Goal: Information Seeking & Learning: Learn about a topic

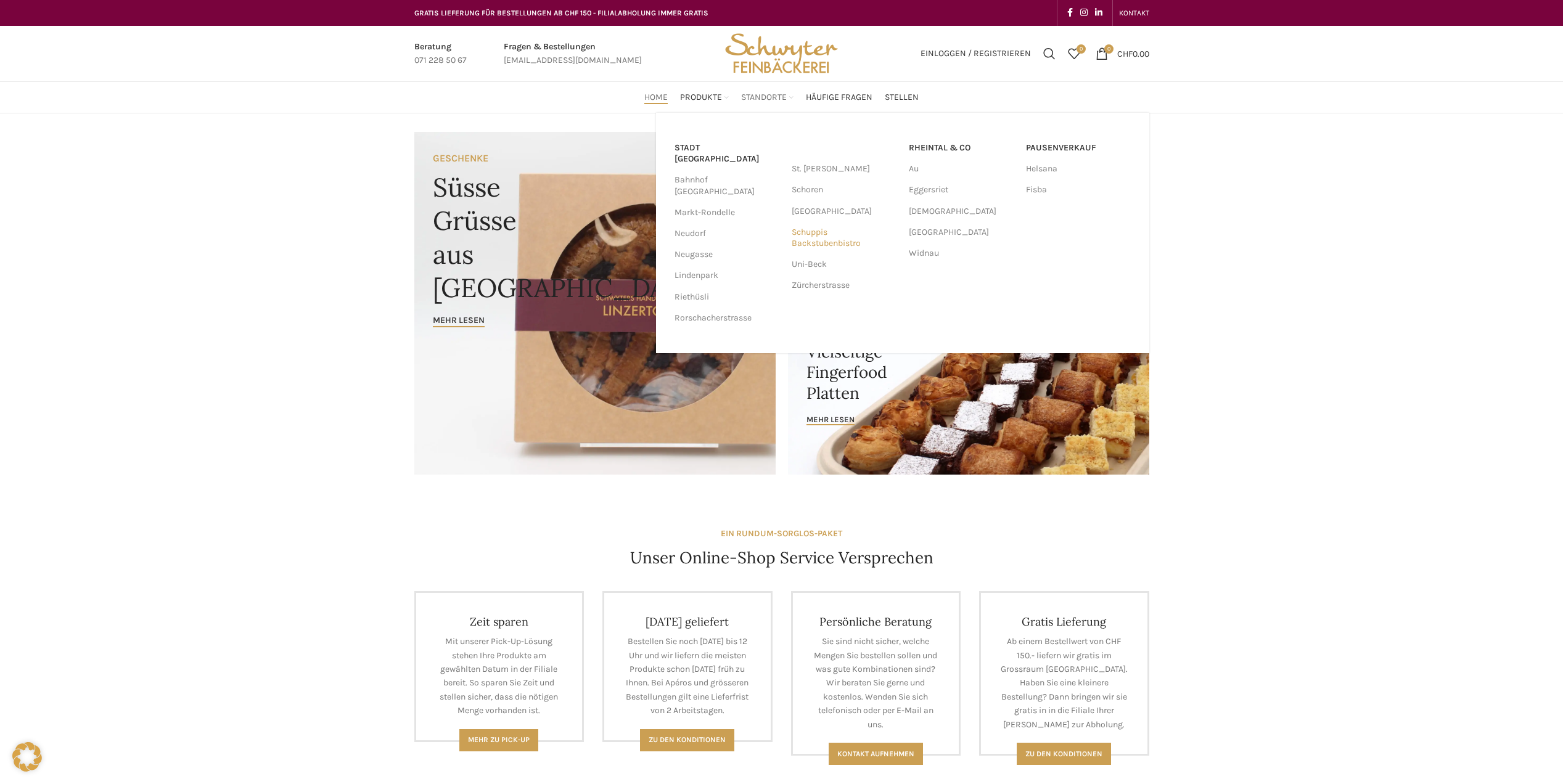
click at [819, 237] on link "Schuppis Backstubenbistro" at bounding box center [844, 237] width 105 height 32
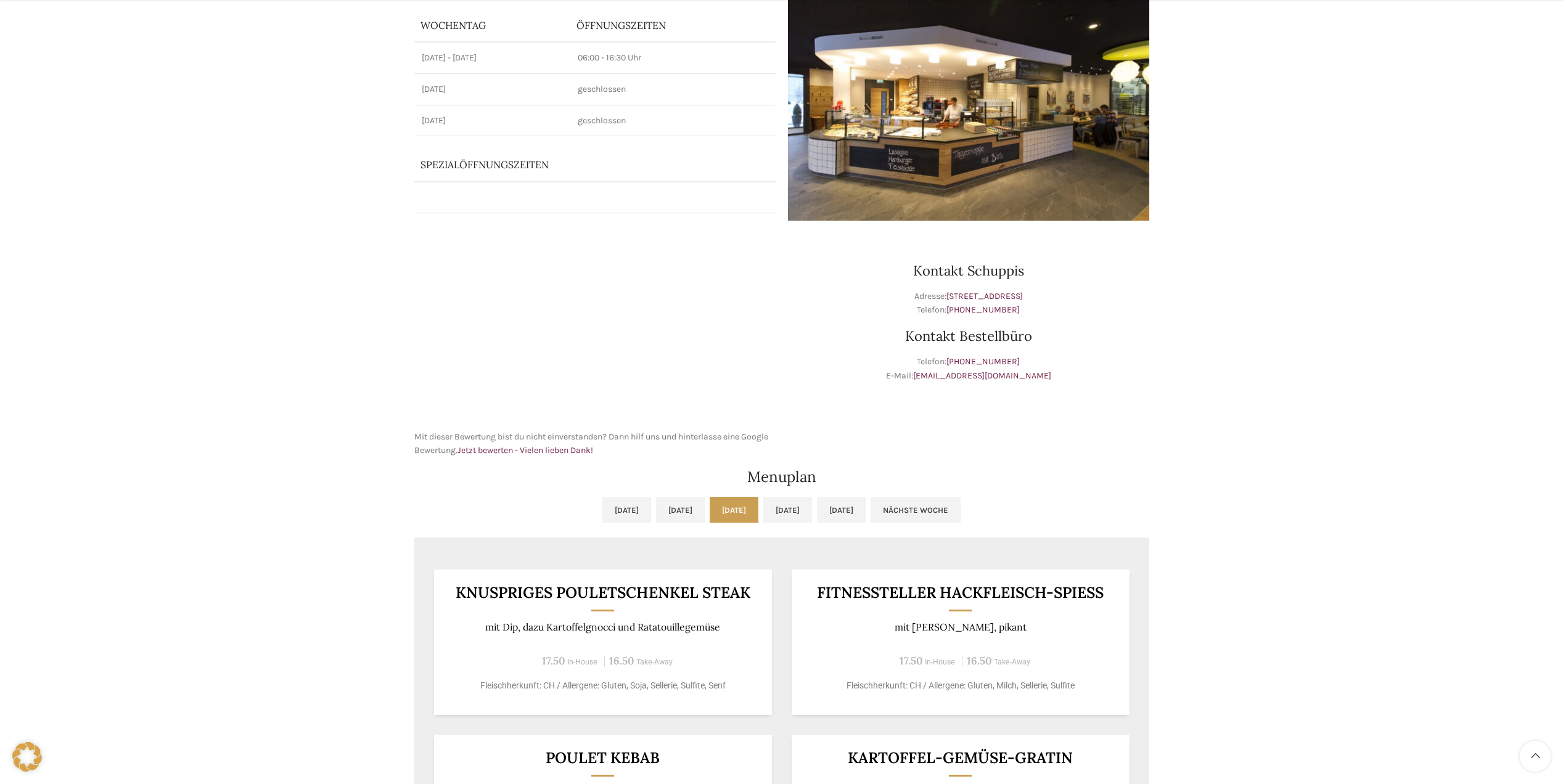
scroll to position [247, 0]
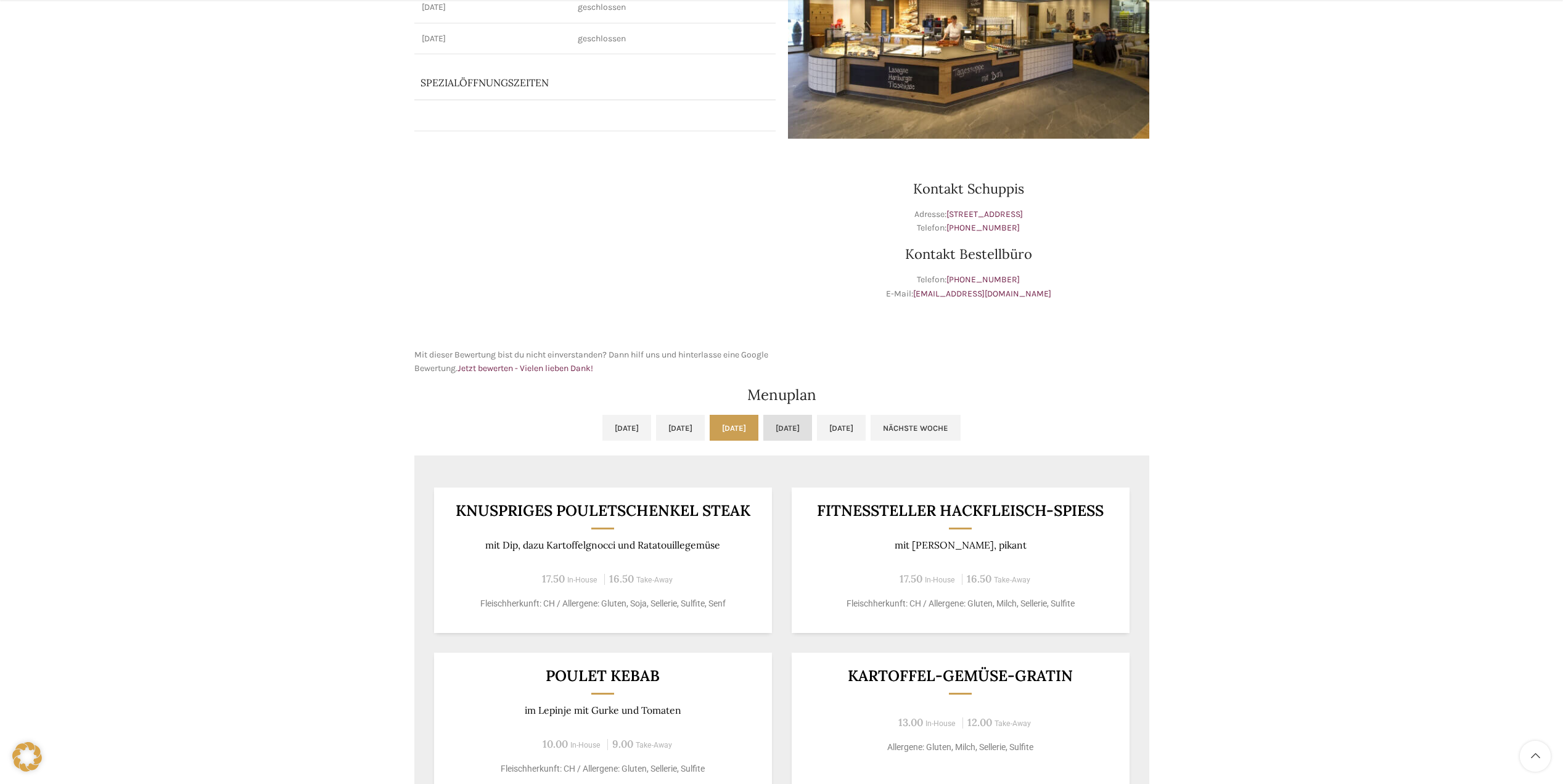
click at [812, 431] on link "Do, 14.08.2025" at bounding box center [788, 427] width 49 height 26
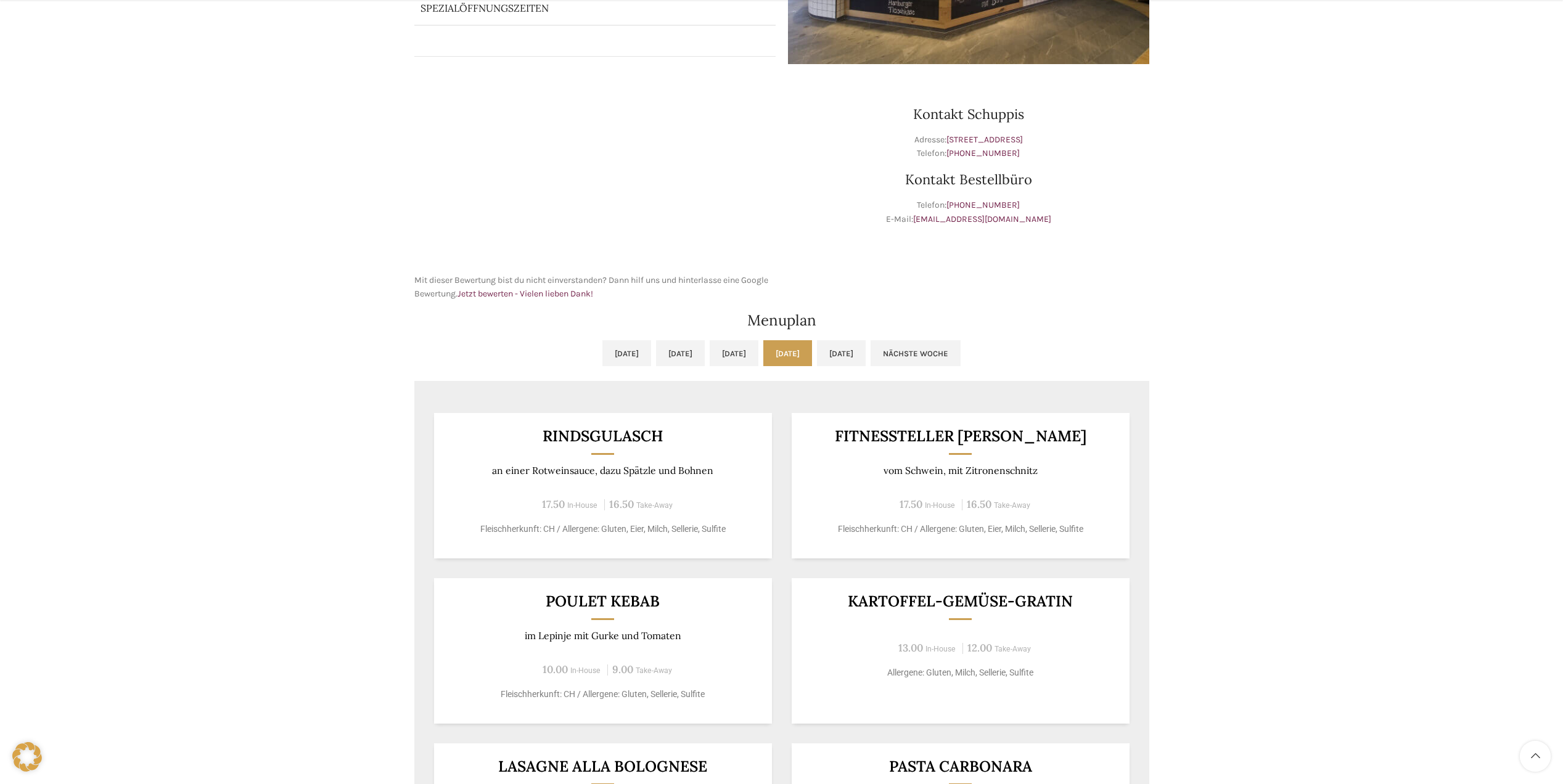
scroll to position [328, 0]
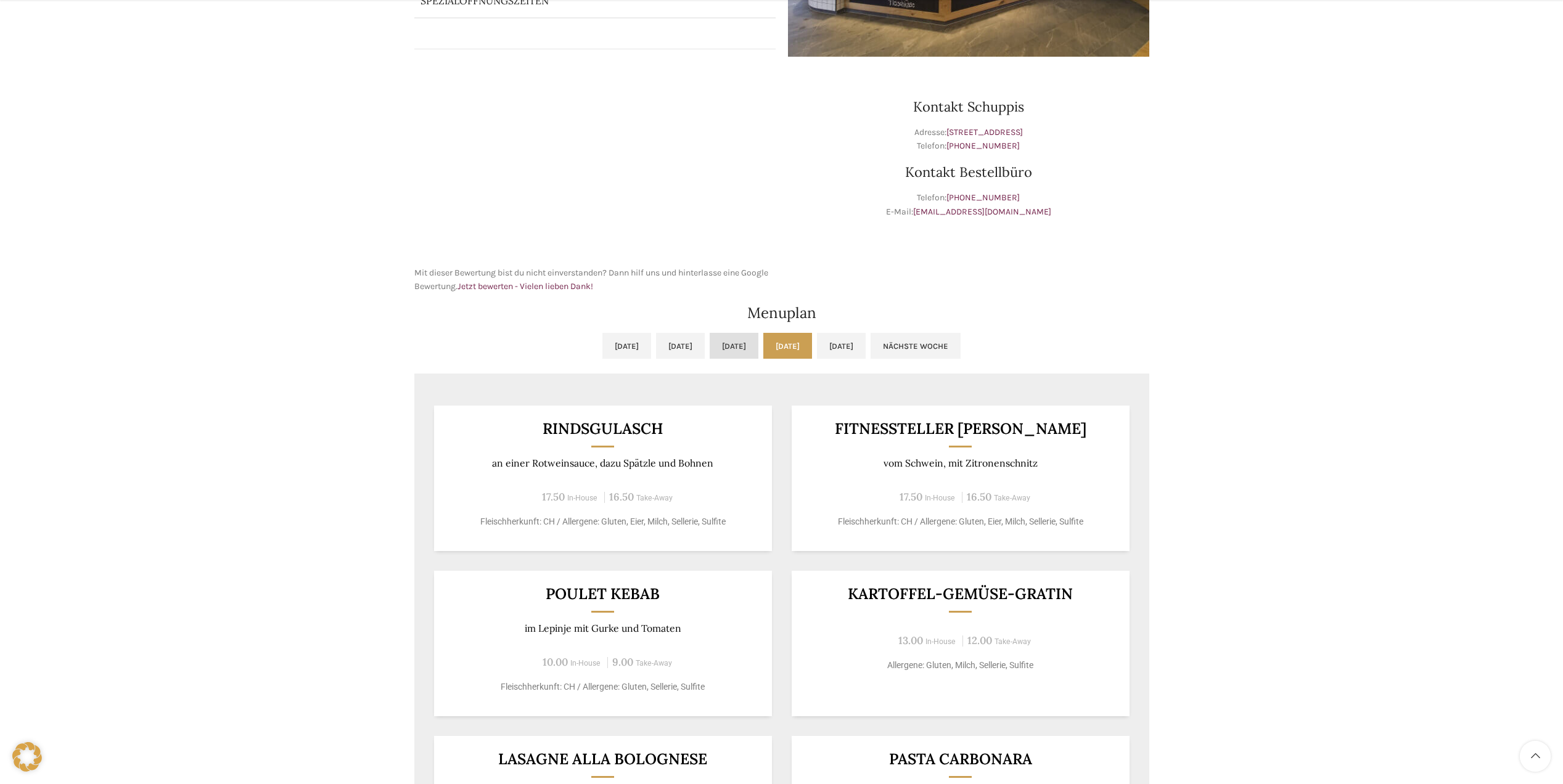
click at [735, 348] on link "Mi, 13.08.2025" at bounding box center [734, 346] width 49 height 26
click at [812, 345] on link "Do, 14.08.2025" at bounding box center [788, 346] width 49 height 26
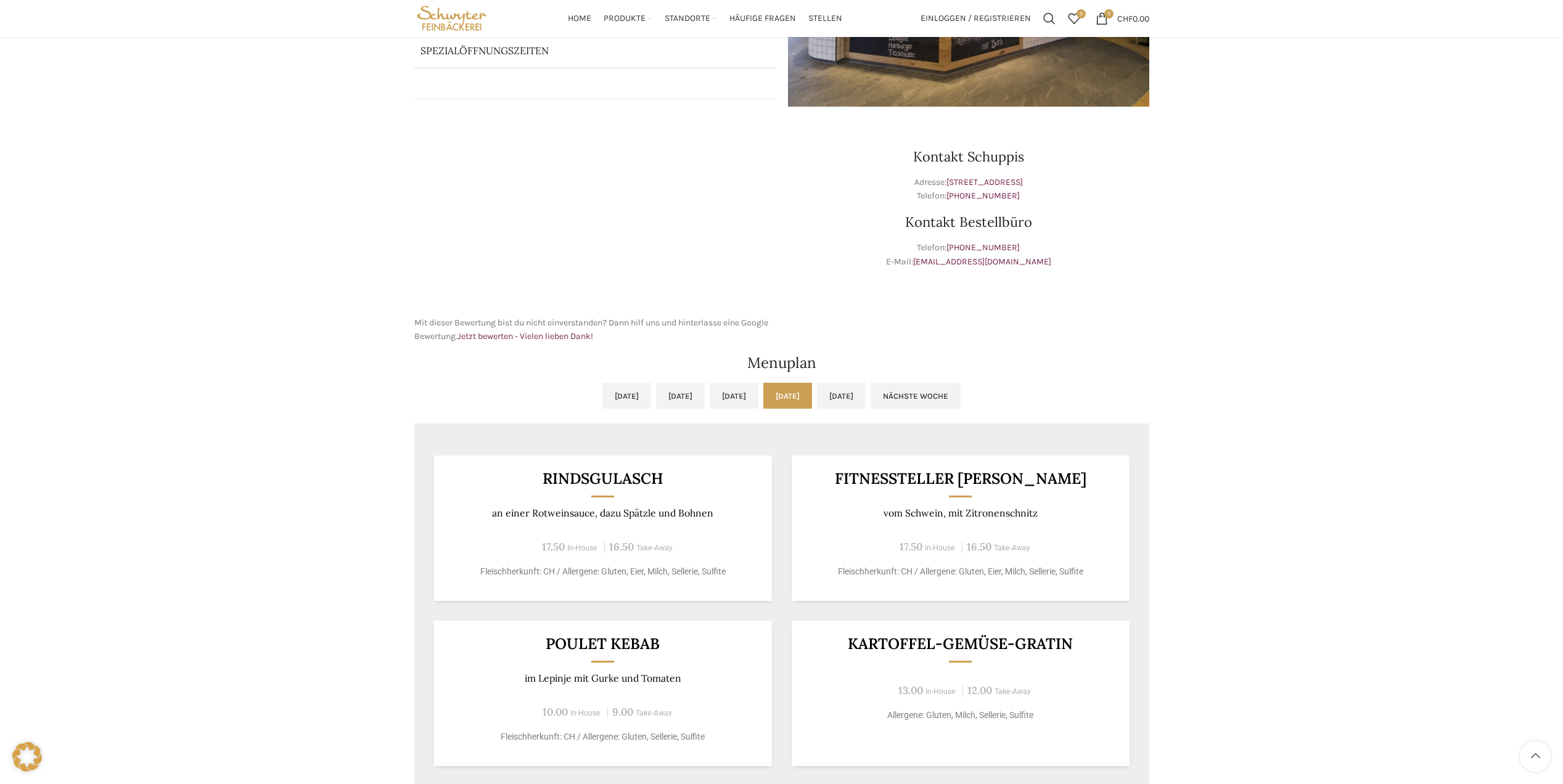
scroll to position [165, 0]
